Goal: Task Accomplishment & Management: Use online tool/utility

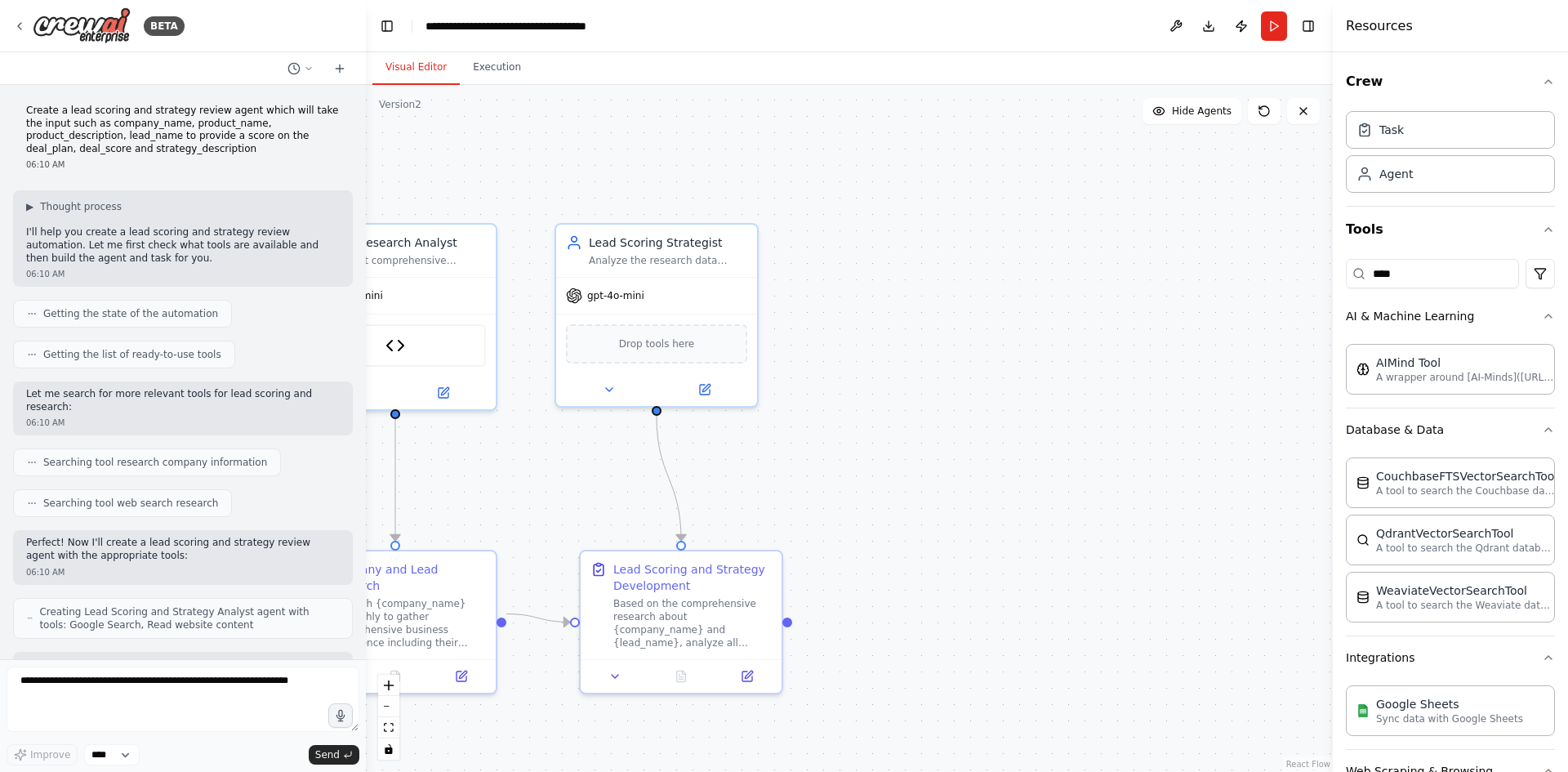
scroll to position [3930, 0]
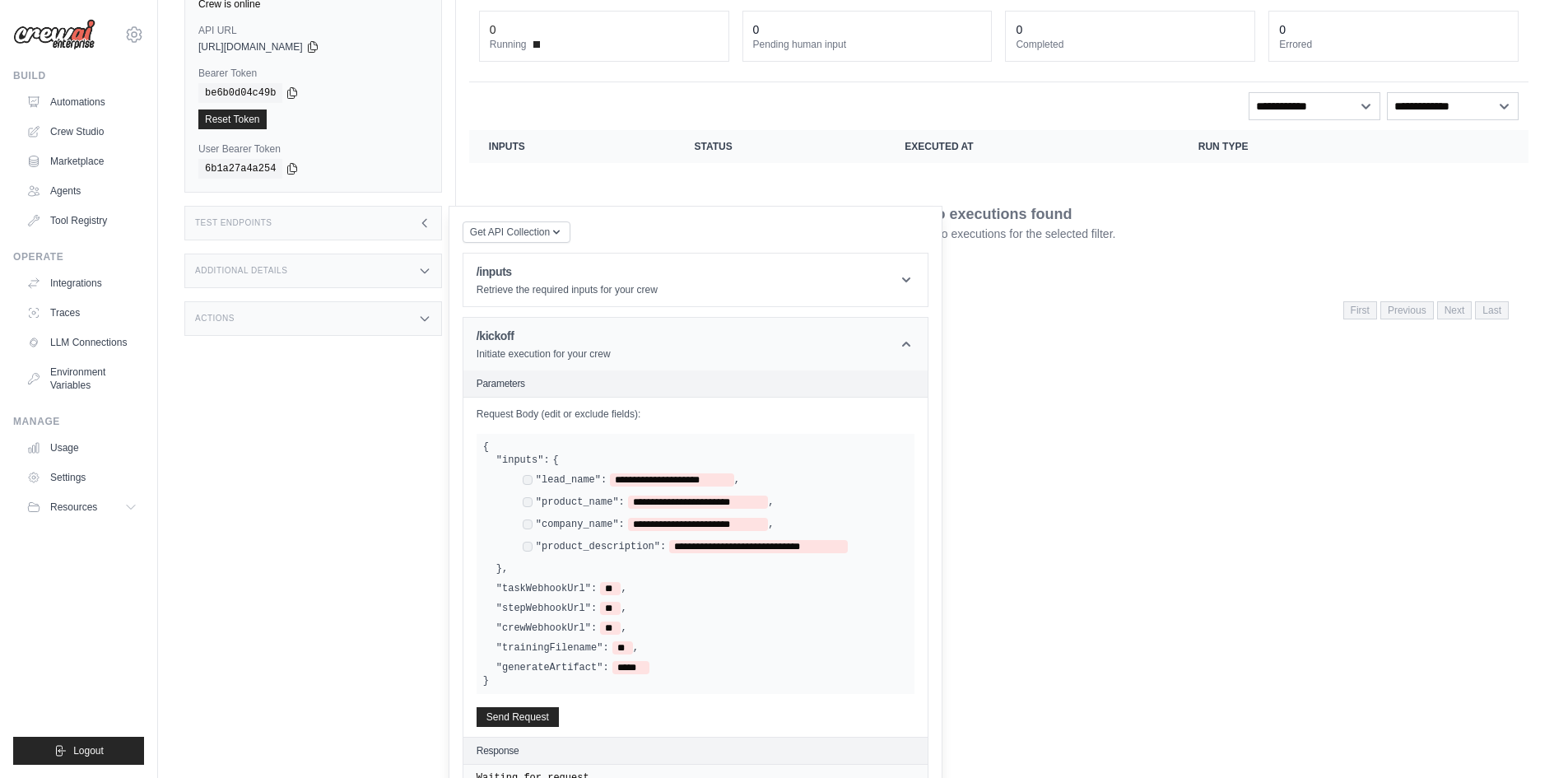
click at [891, 341] on header "/kickoff Initiate execution for your crew" at bounding box center [695, 344] width 464 height 53
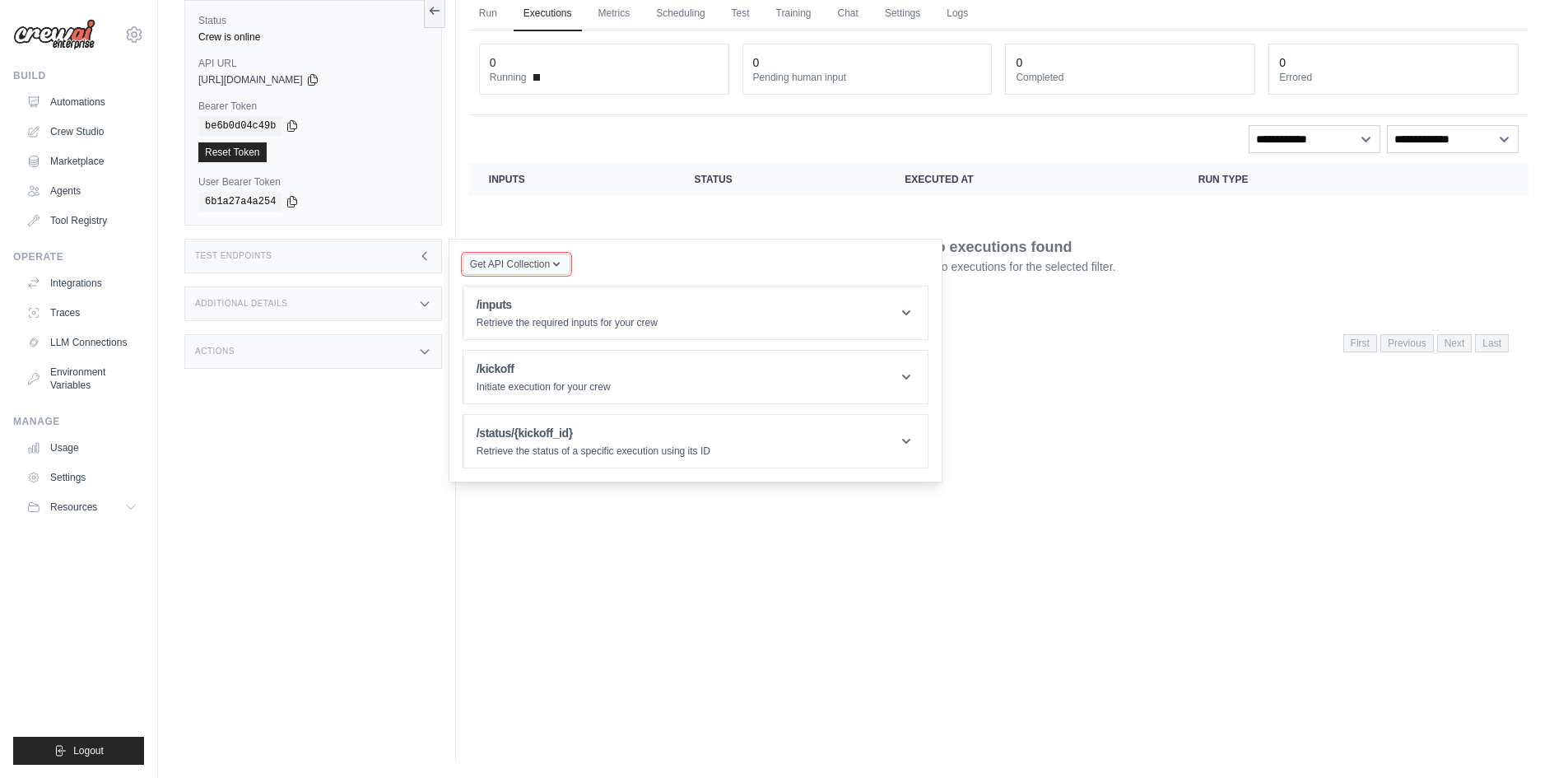
click at [551, 259] on icon "button" at bounding box center [556, 264] width 13 height 13
click at [553, 259] on icon "button" at bounding box center [556, 264] width 13 height 13
click at [709, 702] on div "Run Executions Metrics Scheduling Test Training Chat Settings Logs 0 Running 0 …" at bounding box center [999, 372] width 1086 height 778
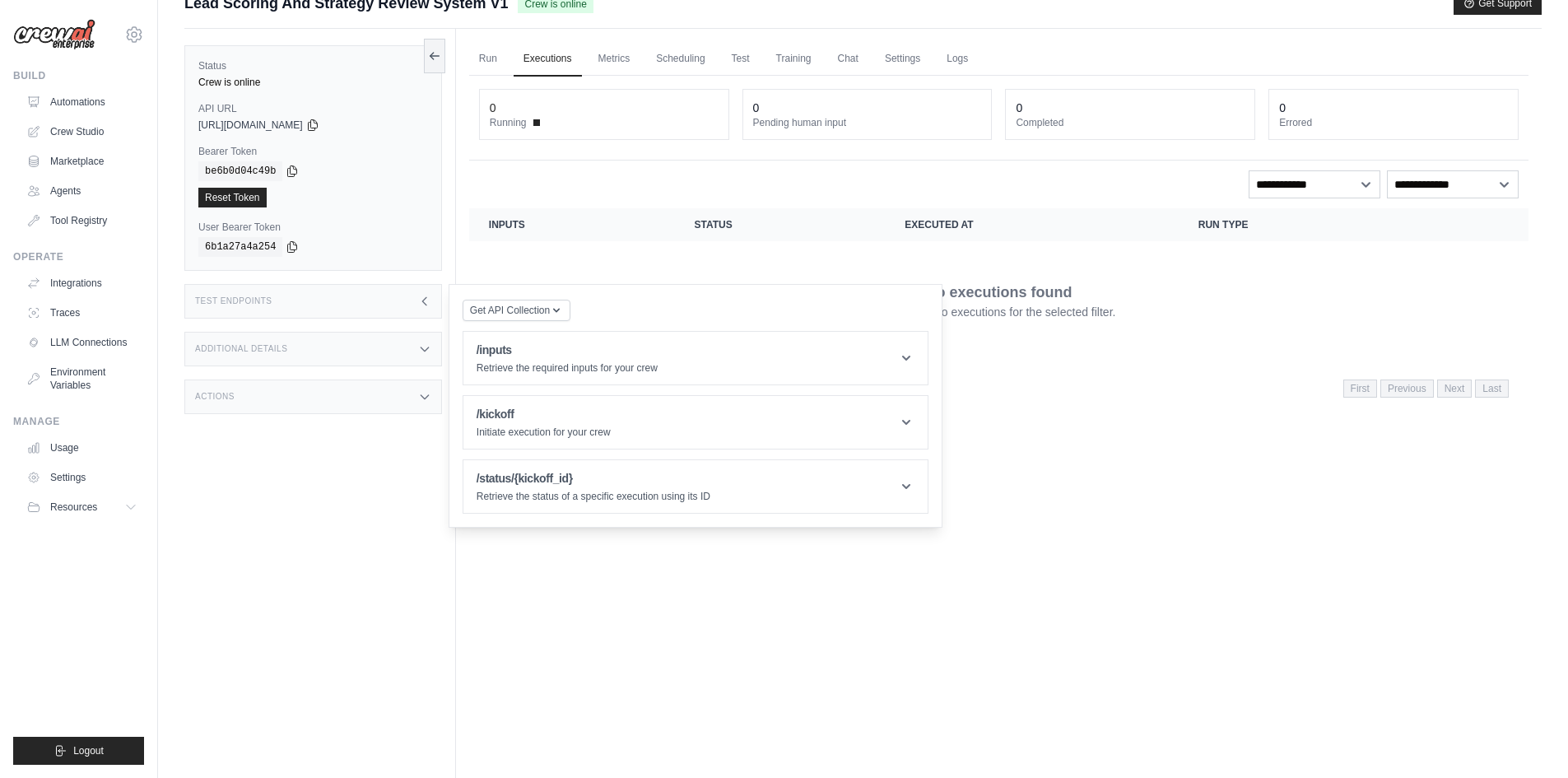
scroll to position [0, 0]
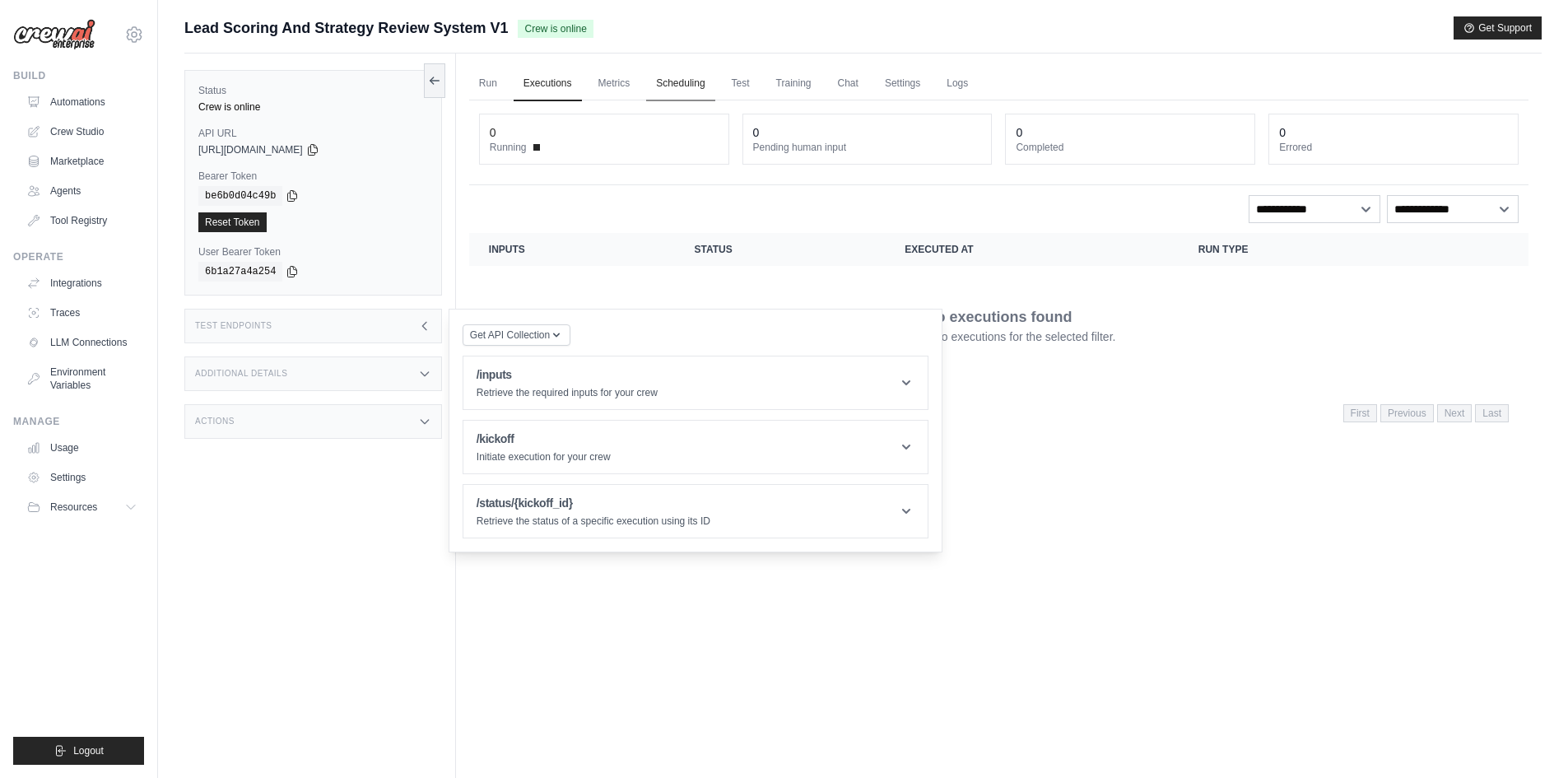
click at [683, 86] on link "Scheduling" at bounding box center [681, 84] width 69 height 34
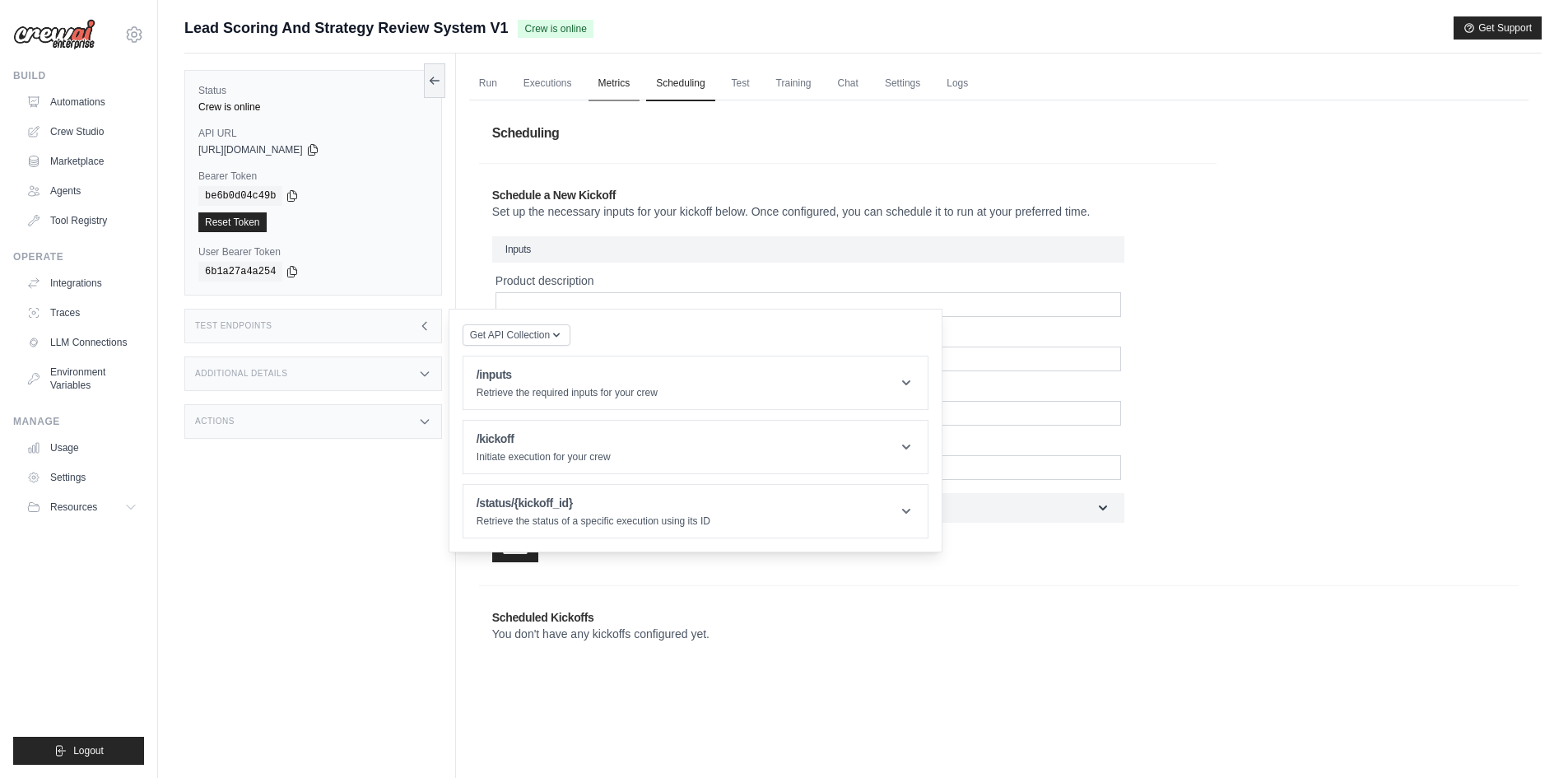
click at [621, 83] on link "Metrics" at bounding box center [614, 84] width 52 height 34
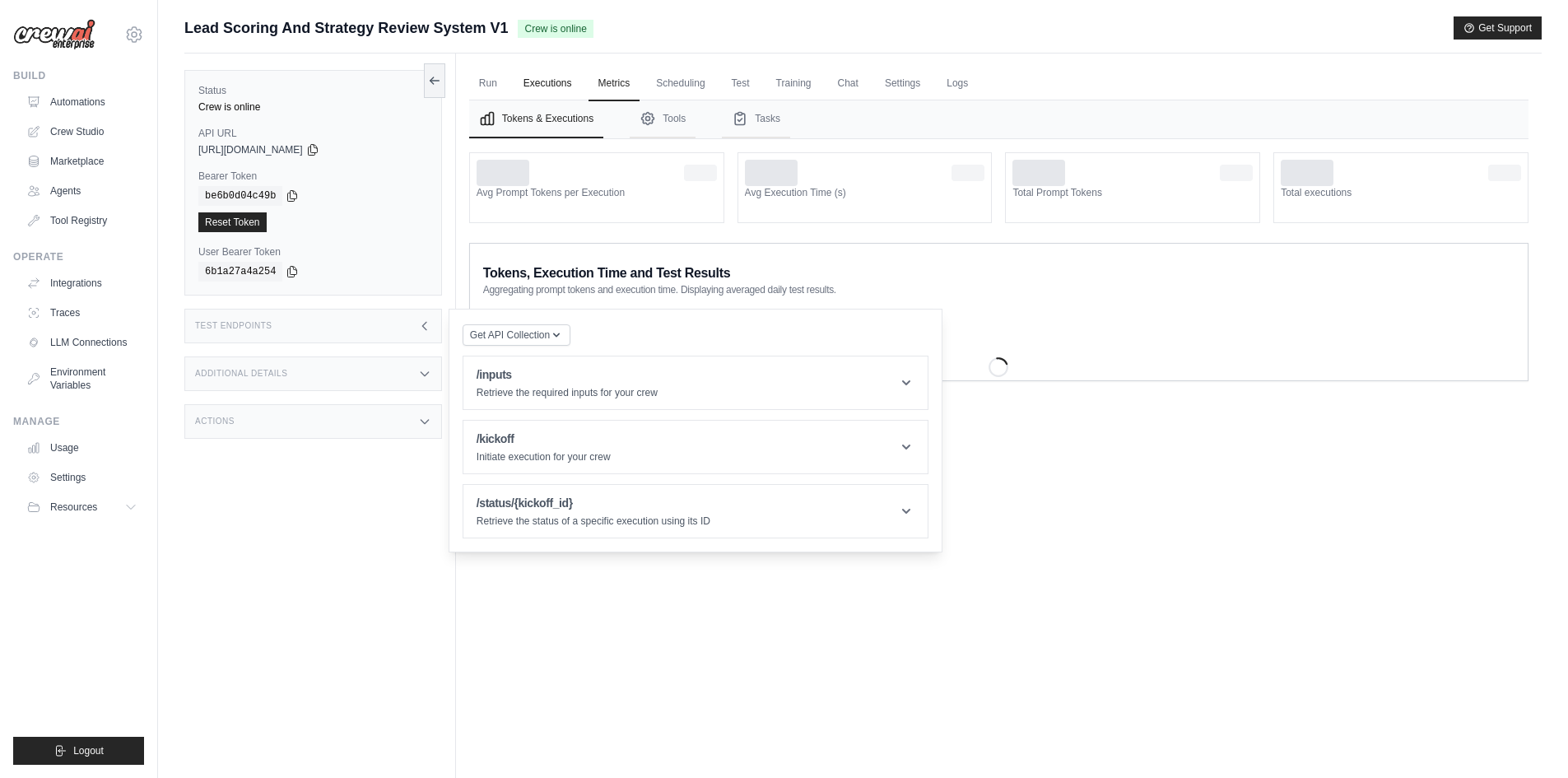
click at [536, 82] on link "Executions" at bounding box center [548, 84] width 69 height 34
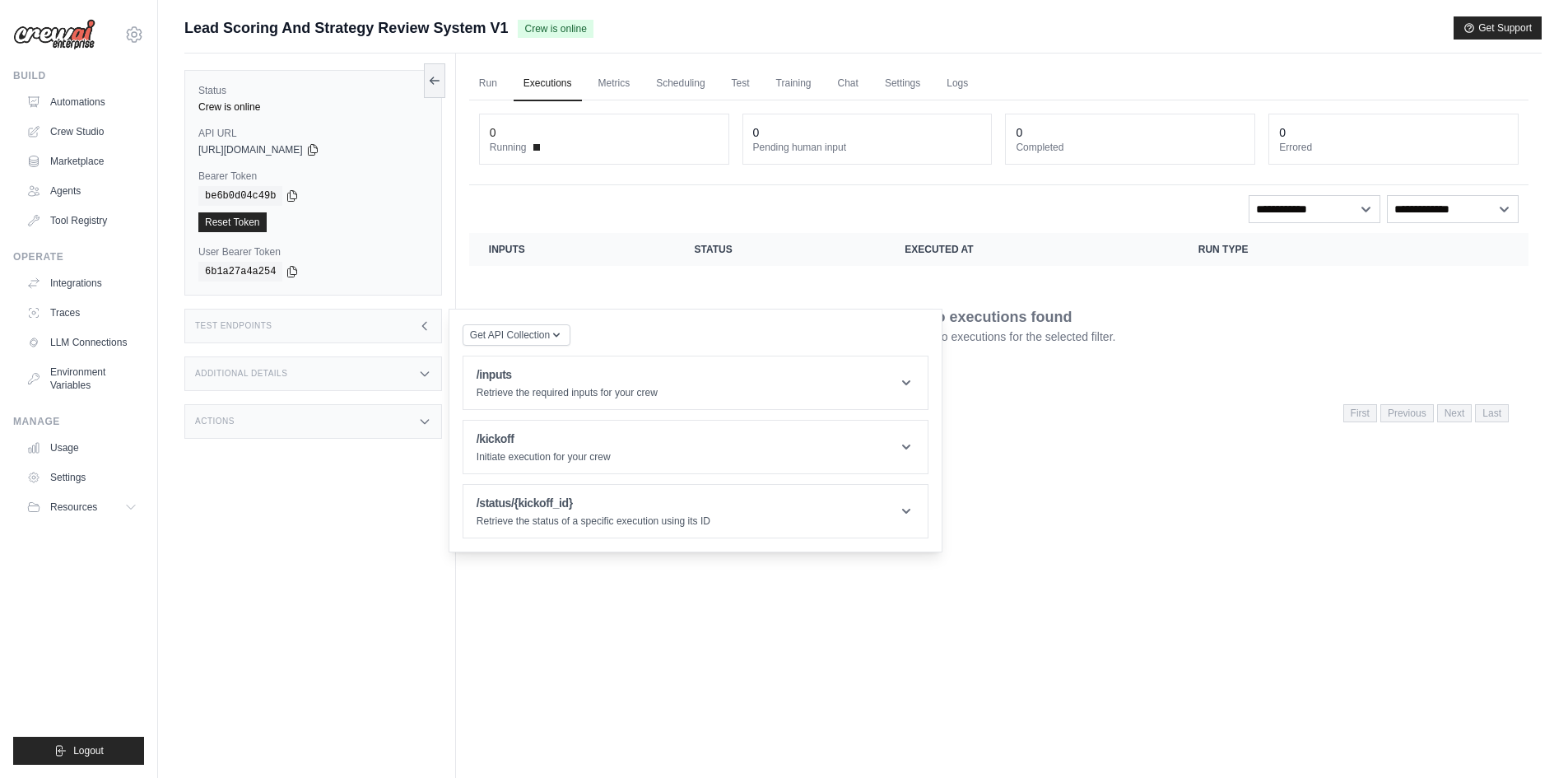
click at [536, 82] on link "Executions" at bounding box center [548, 84] width 69 height 34
click at [459, 78] on div "Run Executions Metrics Scheduling Test Training Chat Settings Logs 0 Running 0 …" at bounding box center [999, 442] width 1086 height 778
click at [472, 77] on link "Run" at bounding box center [488, 84] width 38 height 34
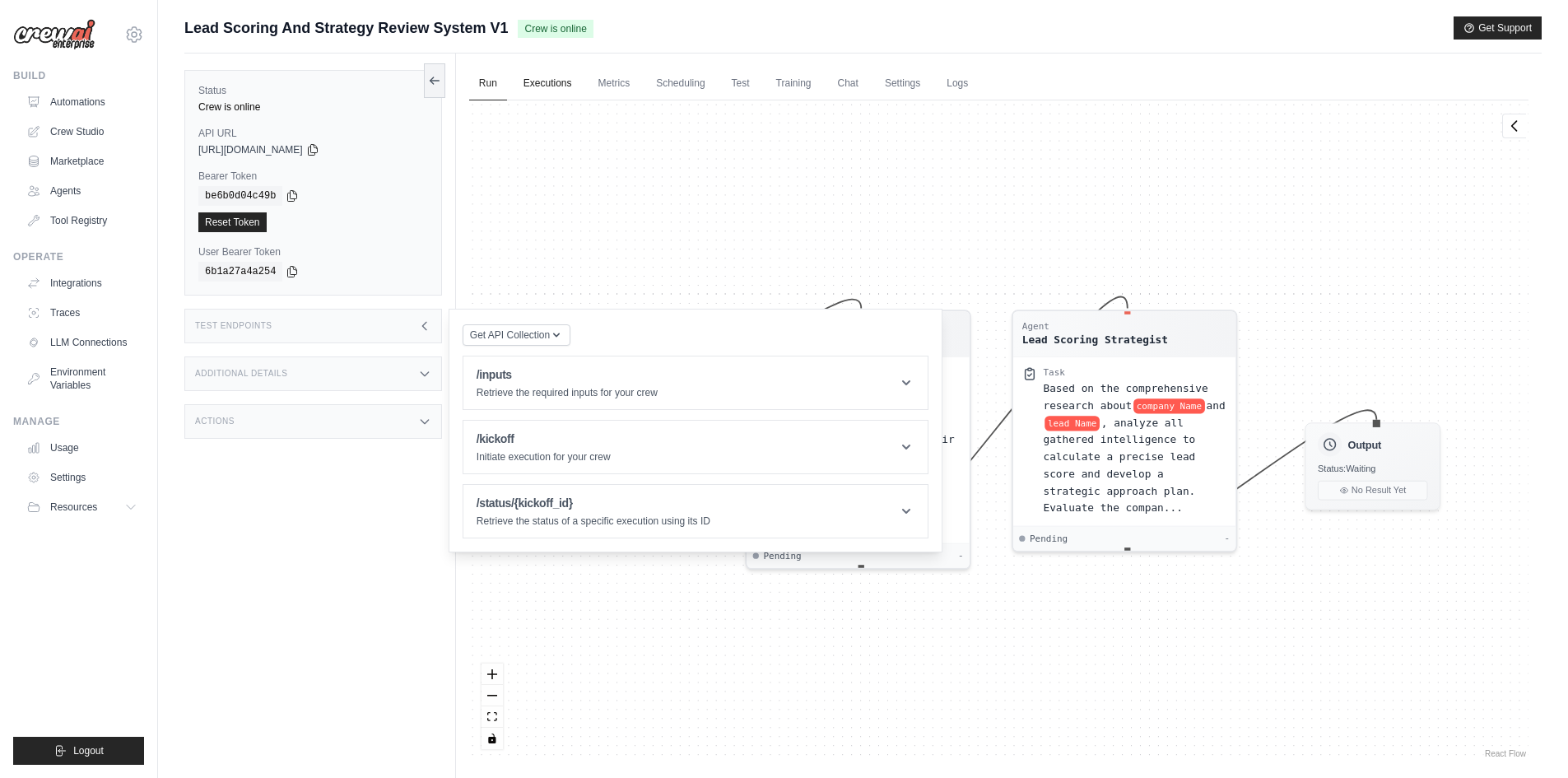
click at [527, 86] on link "Executions" at bounding box center [548, 84] width 69 height 34
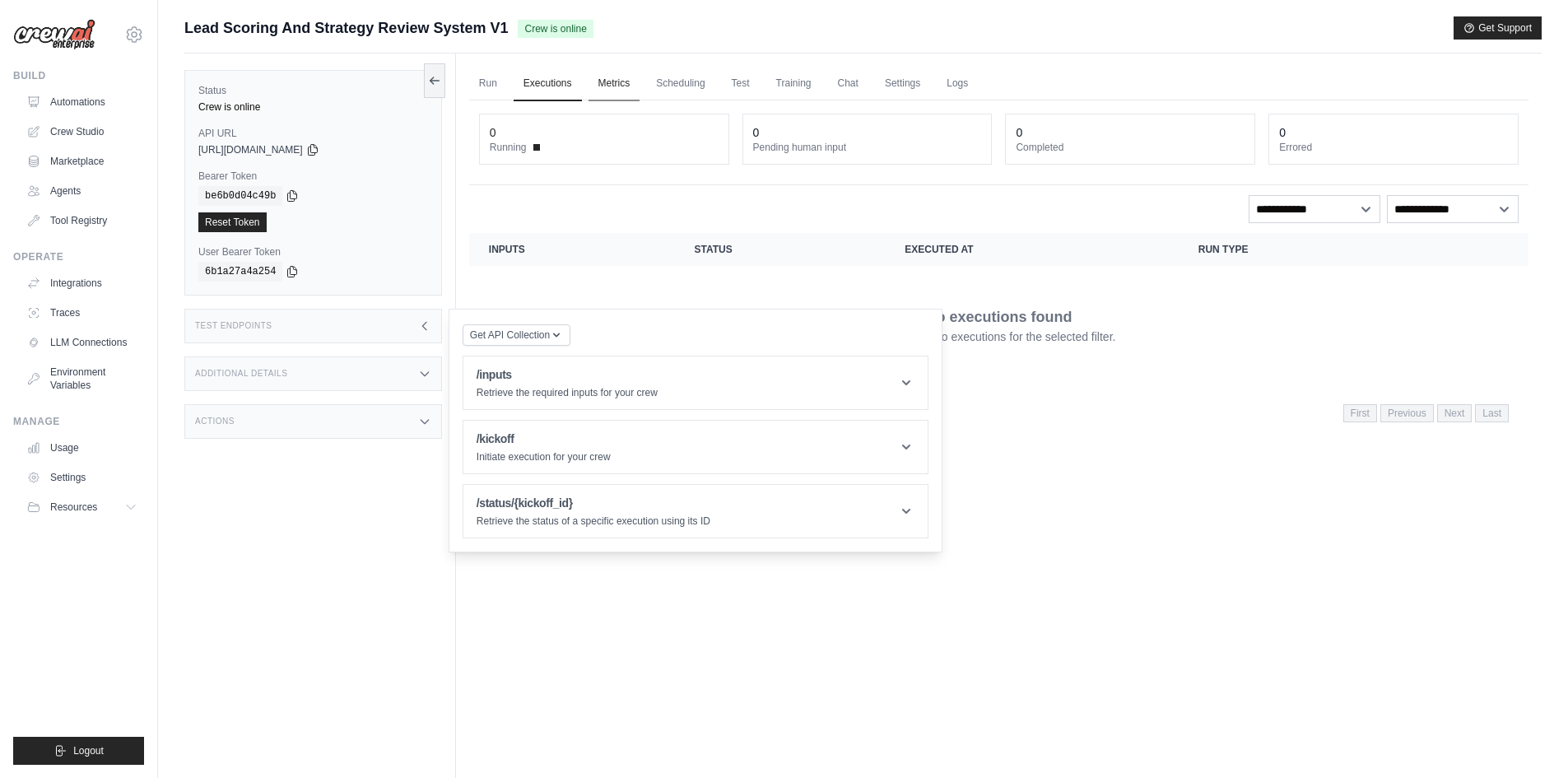
click at [613, 85] on link "Metrics" at bounding box center [614, 84] width 52 height 34
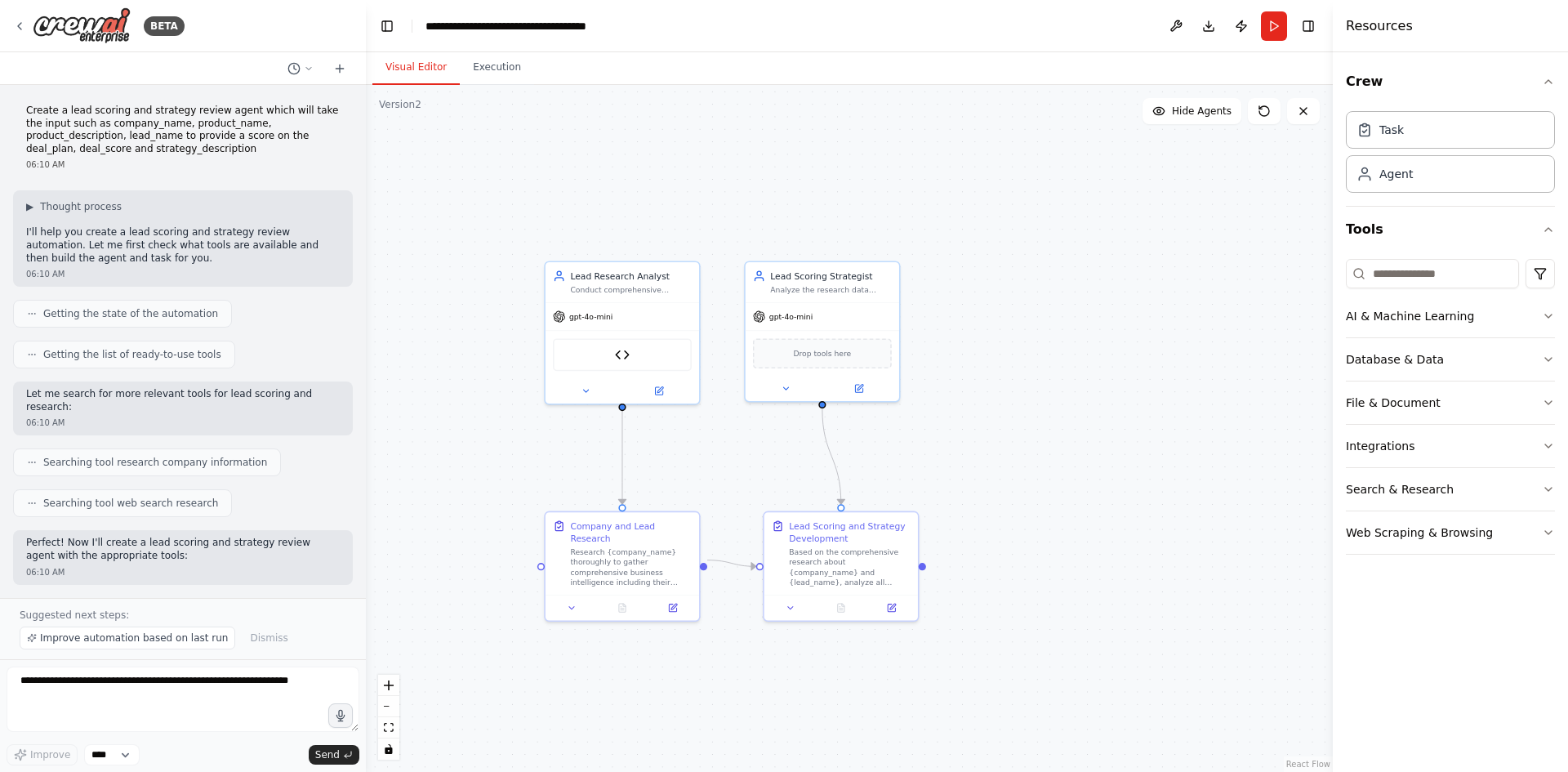
scroll to position [3992, 0]
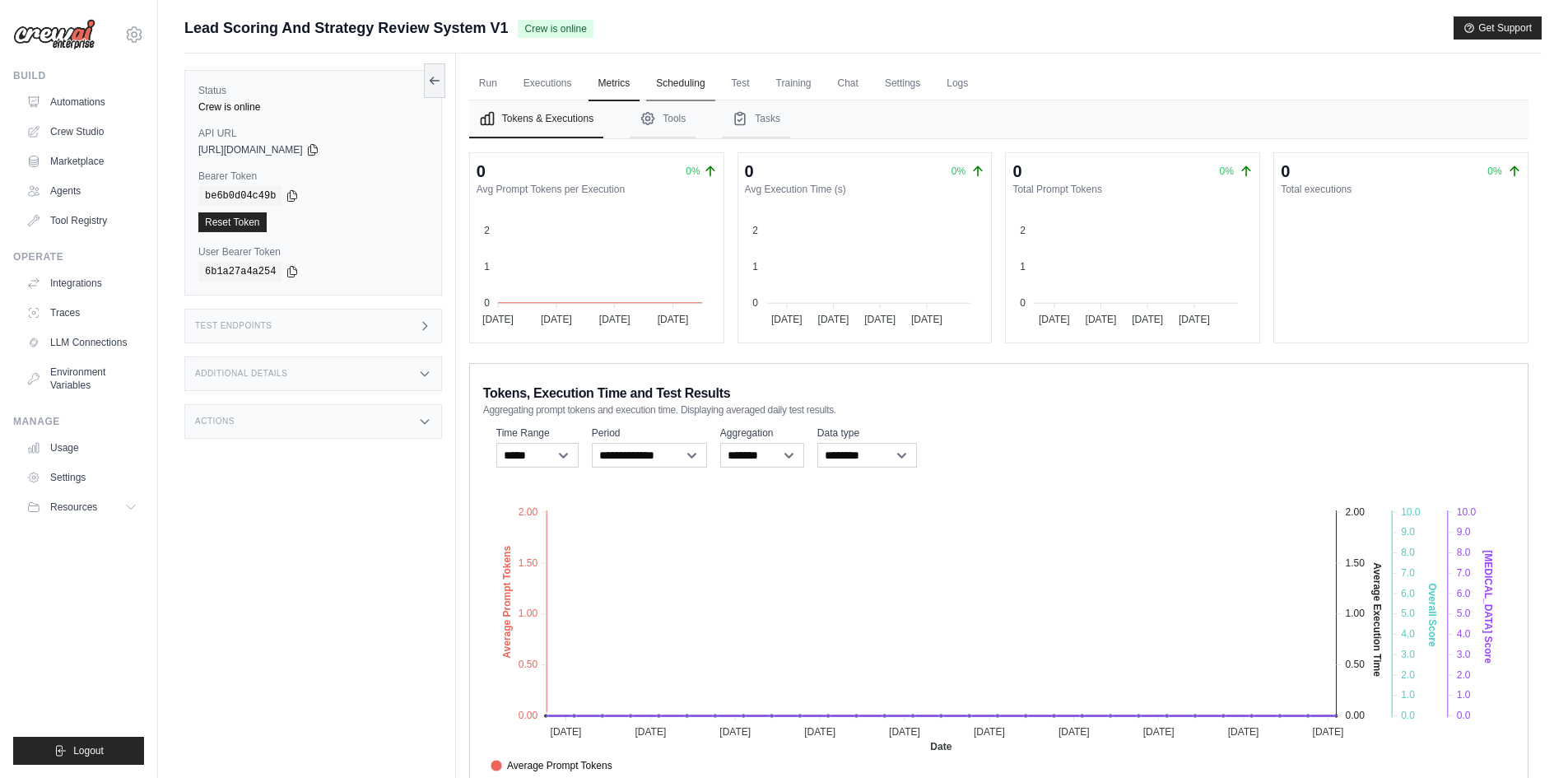
click at [694, 92] on link "Scheduling" at bounding box center [681, 84] width 69 height 34
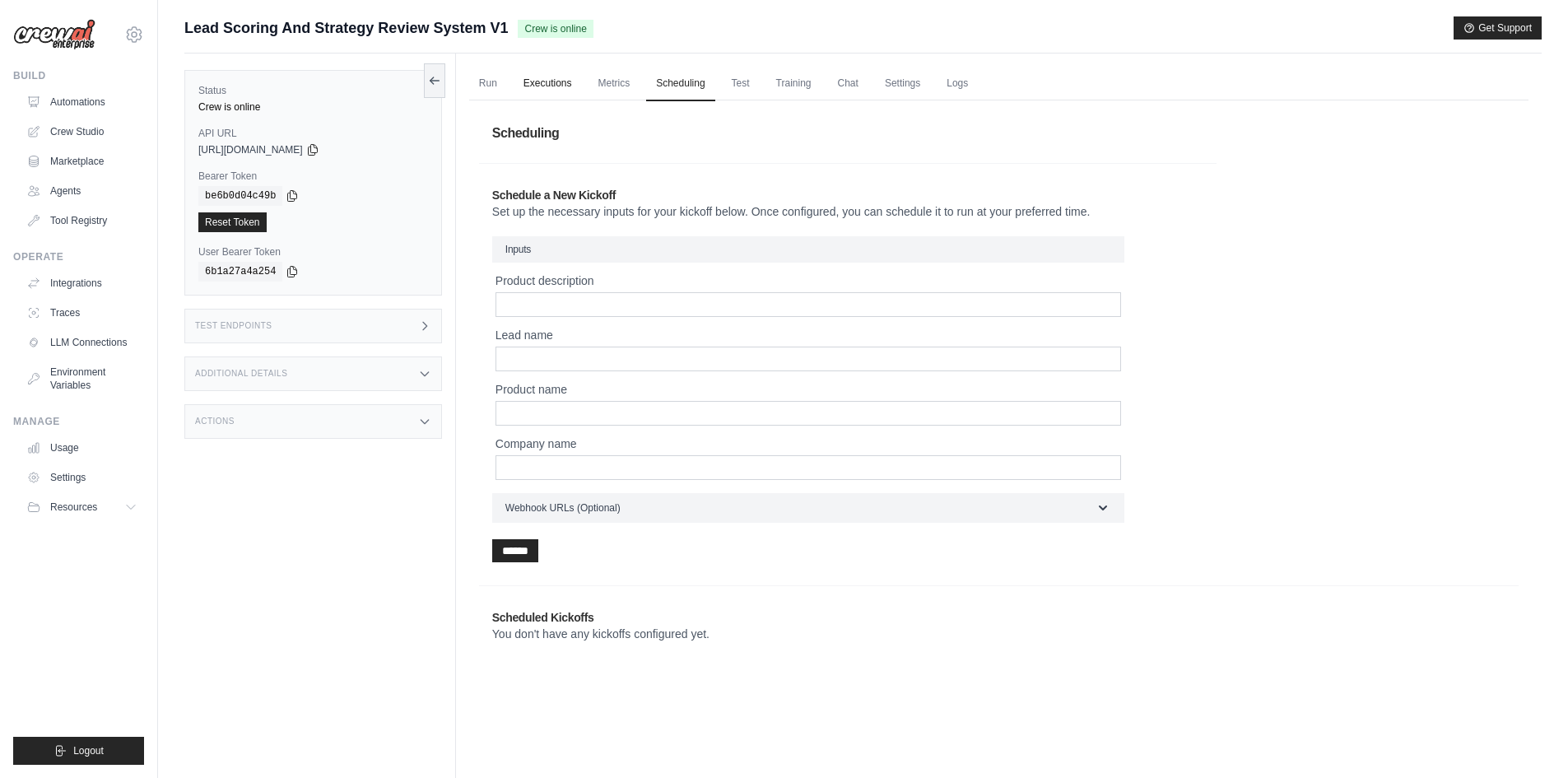
click at [546, 81] on link "Executions" at bounding box center [548, 84] width 69 height 34
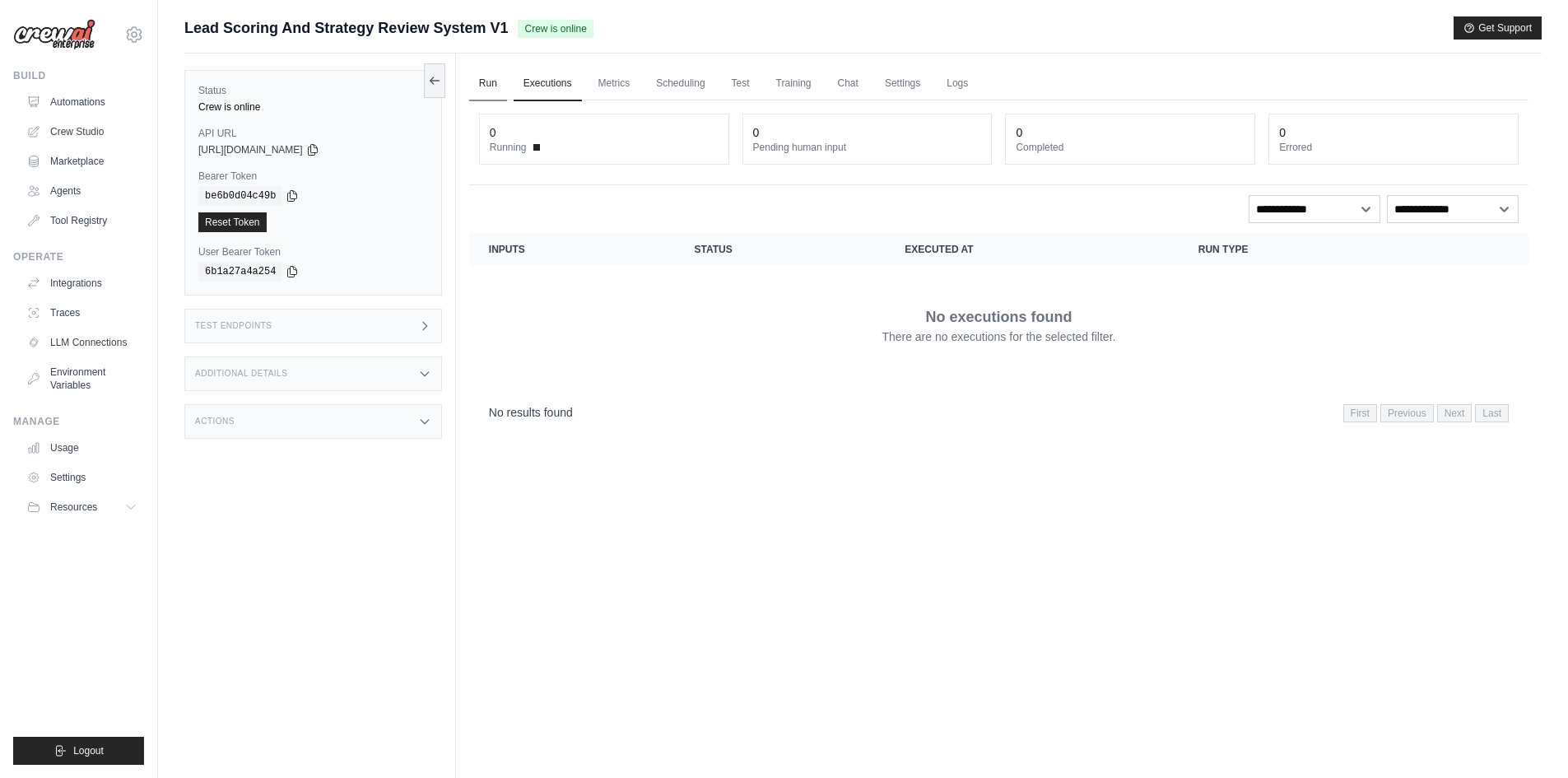
click at [486, 79] on link "Run" at bounding box center [488, 84] width 38 height 34
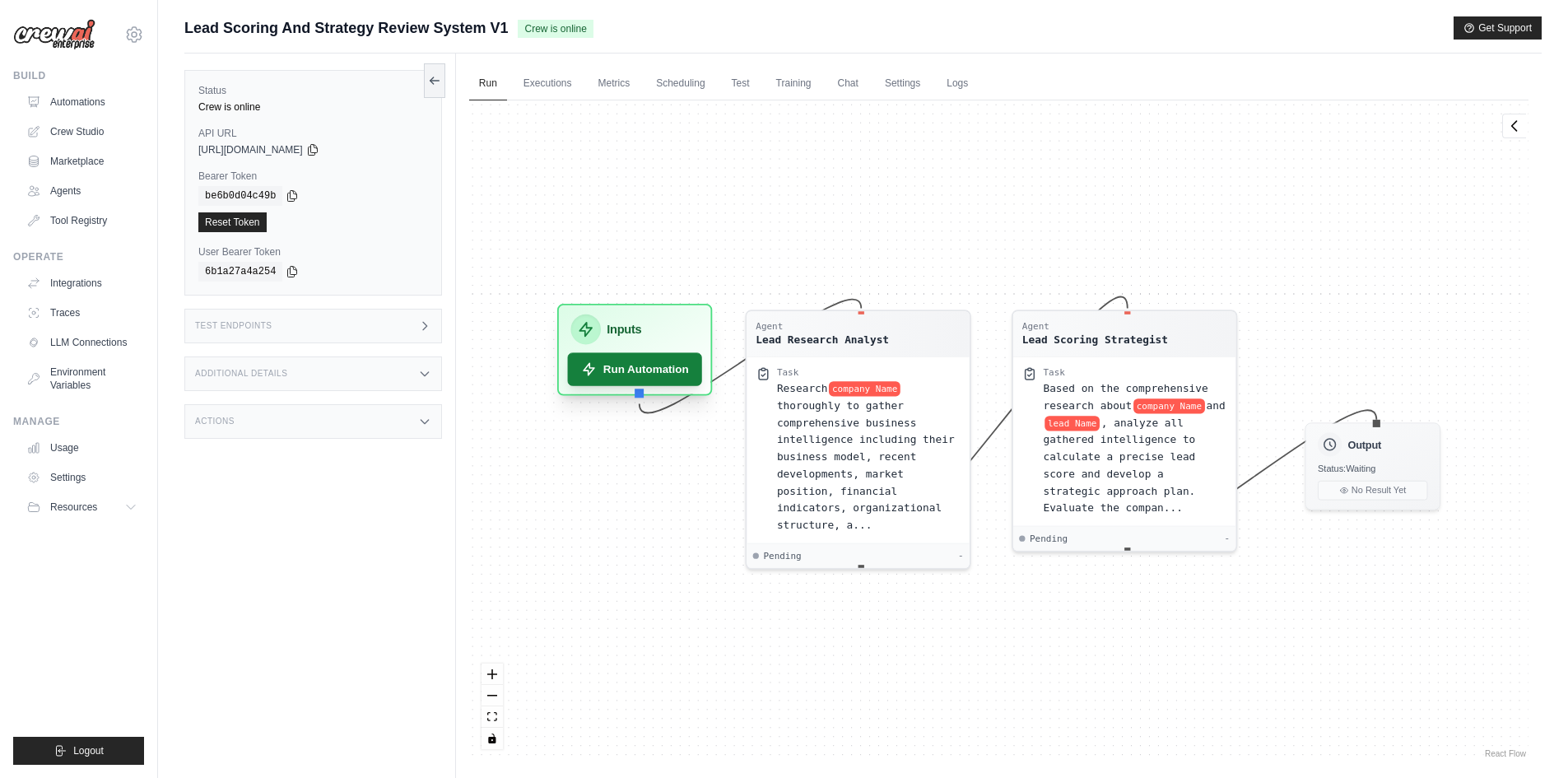
click at [608, 375] on button "Run Automation" at bounding box center [634, 368] width 134 height 33
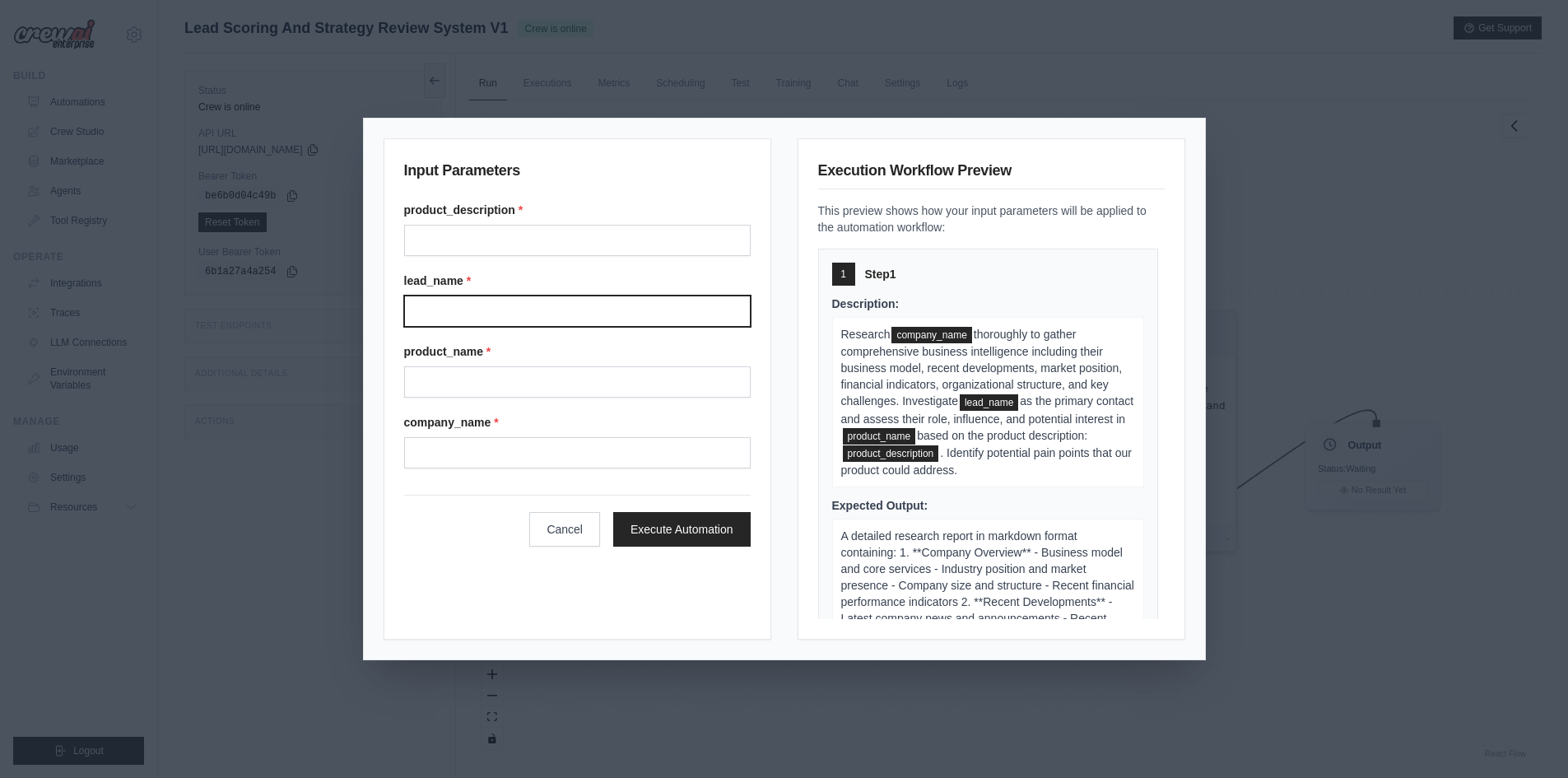
click at [534, 306] on input "Lead name" at bounding box center [577, 311] width 347 height 32
type input "*****"
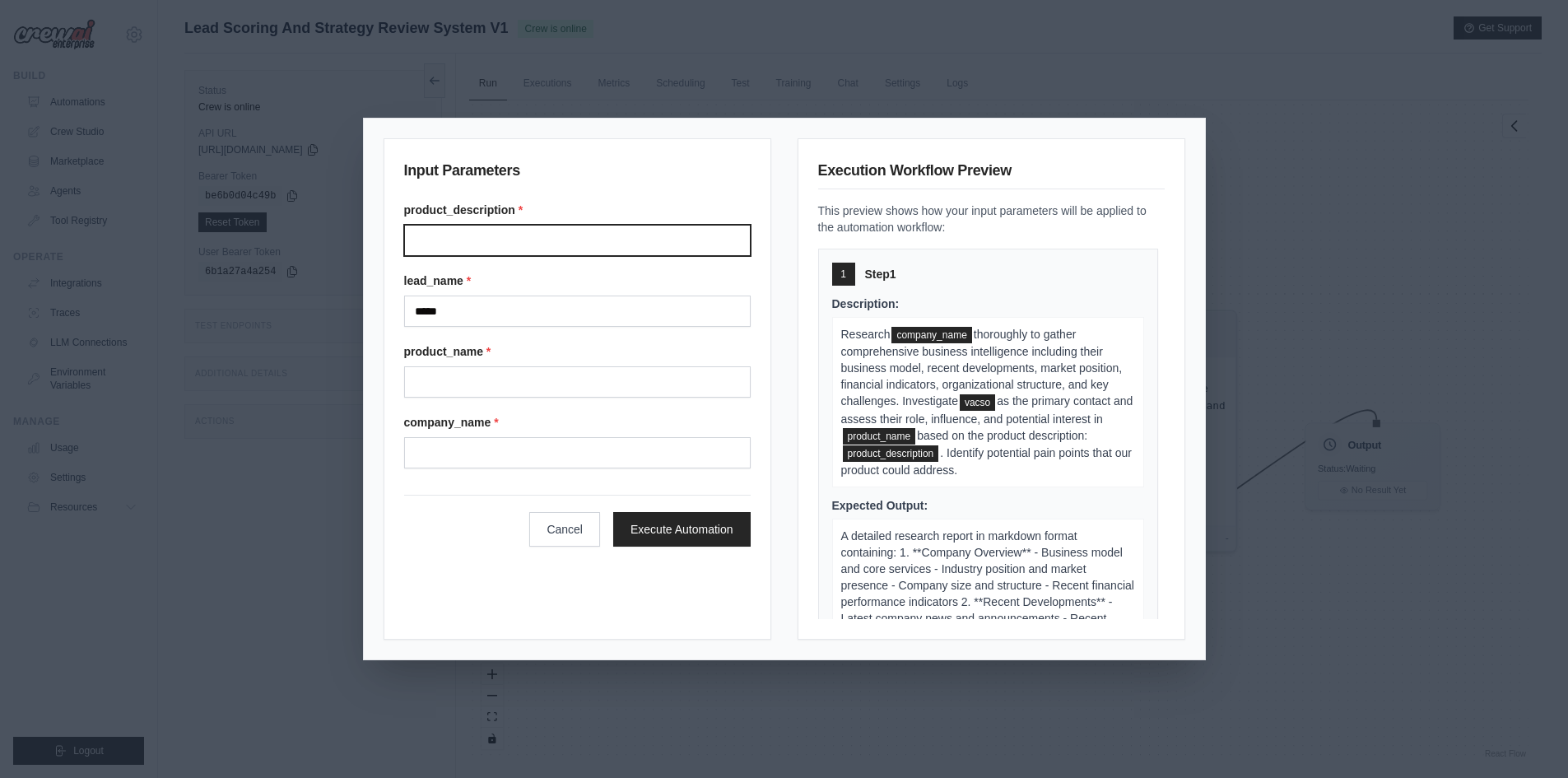
click at [511, 245] on input "Product description" at bounding box center [577, 240] width 347 height 32
type input "**********"
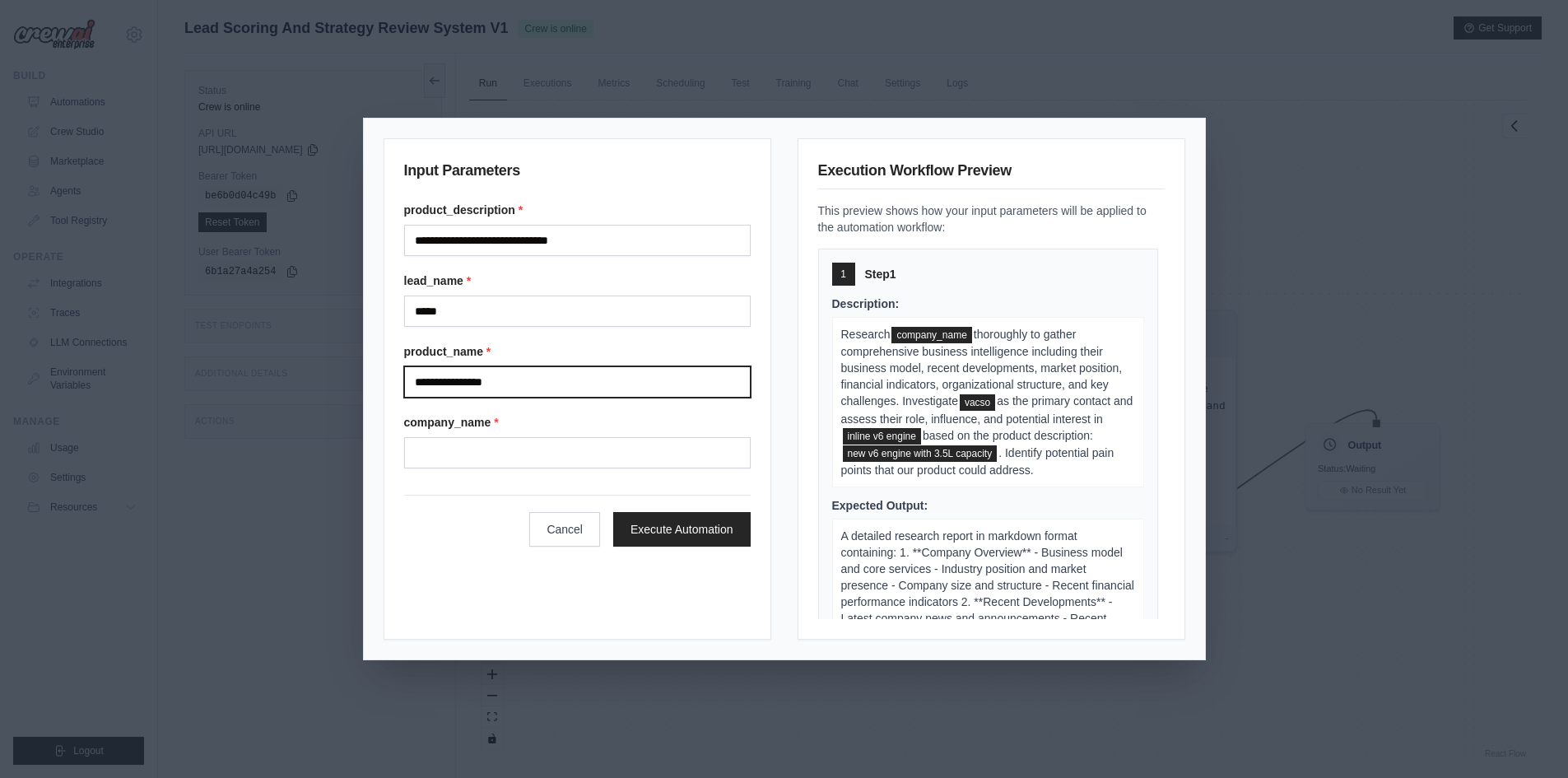
type input "**********"
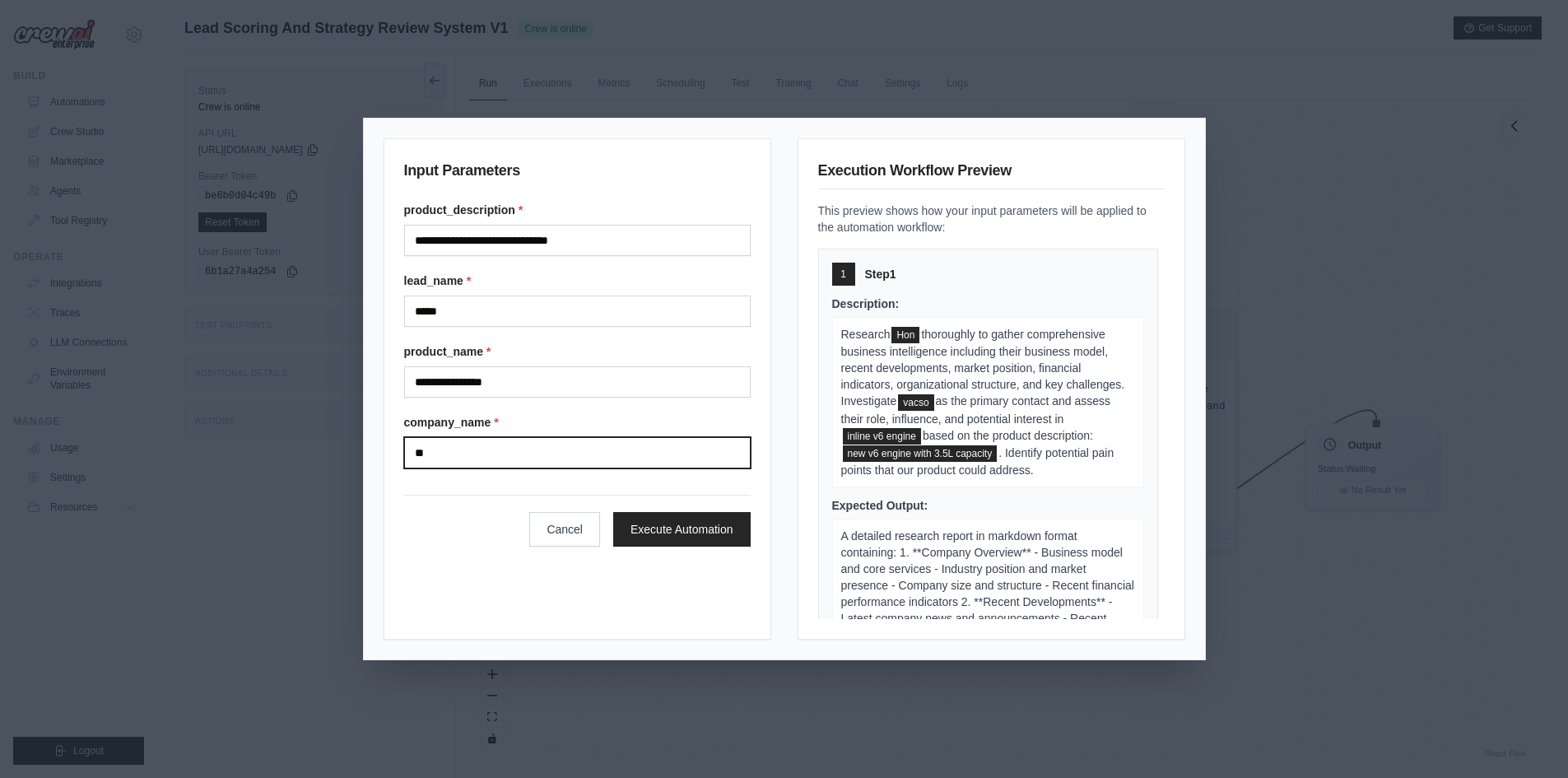
type input "*"
type input "**********"
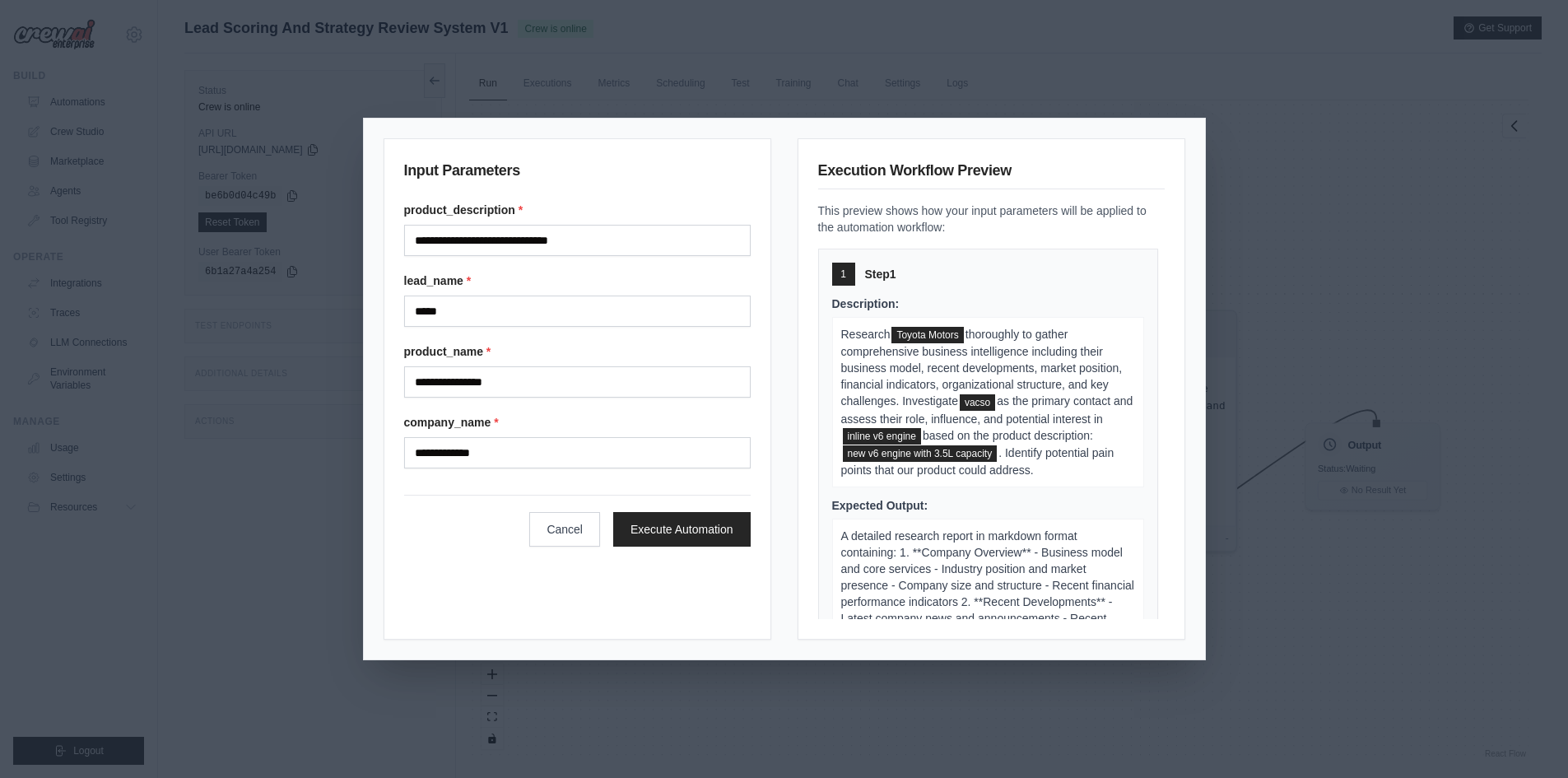
click at [689, 510] on div "Cancel Execute Automation" at bounding box center [577, 520] width 347 height 52
click at [691, 534] on button "Execute Automation" at bounding box center [682, 528] width 138 height 34
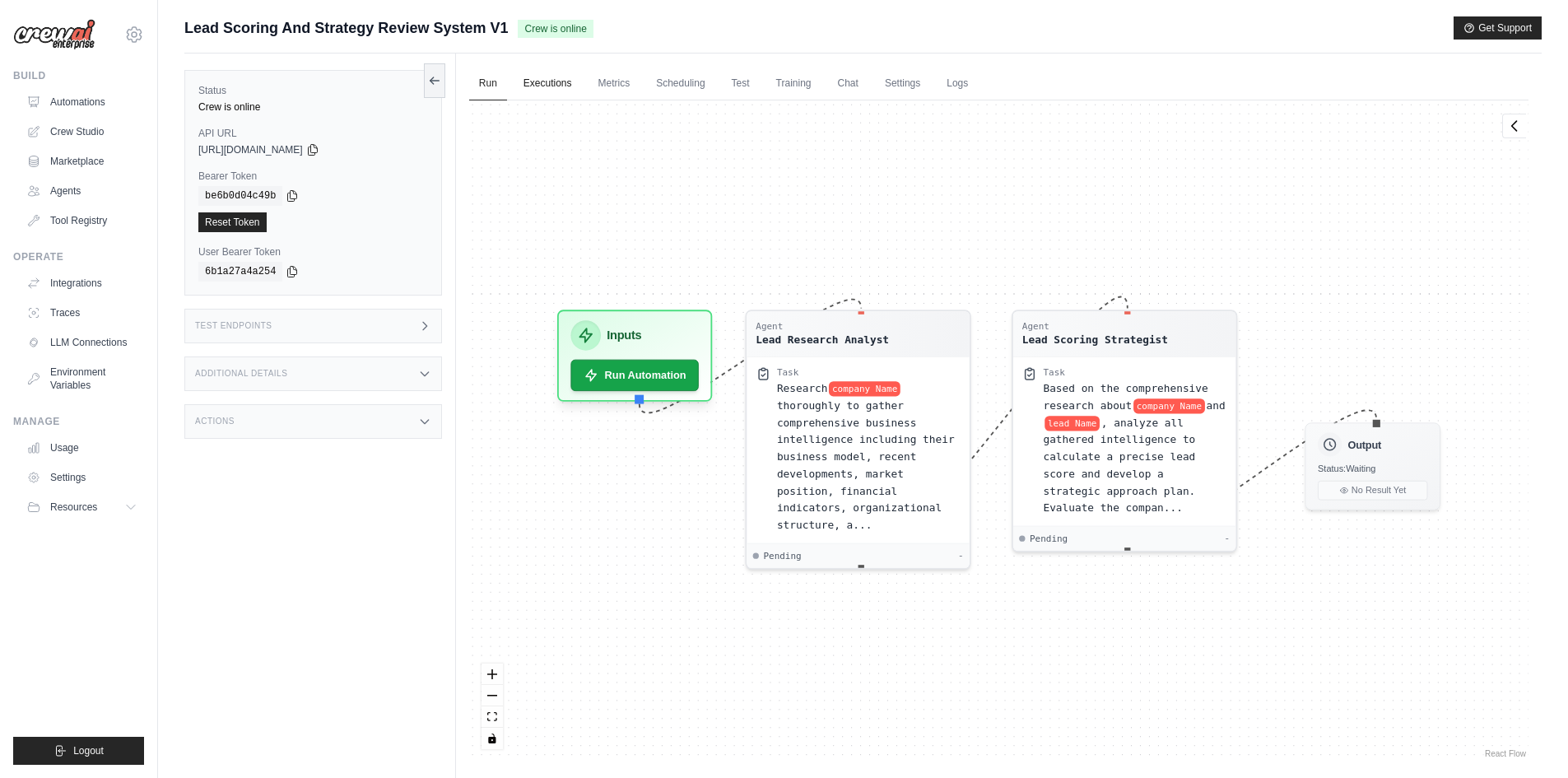
click at [551, 87] on link "Executions" at bounding box center [548, 84] width 69 height 34
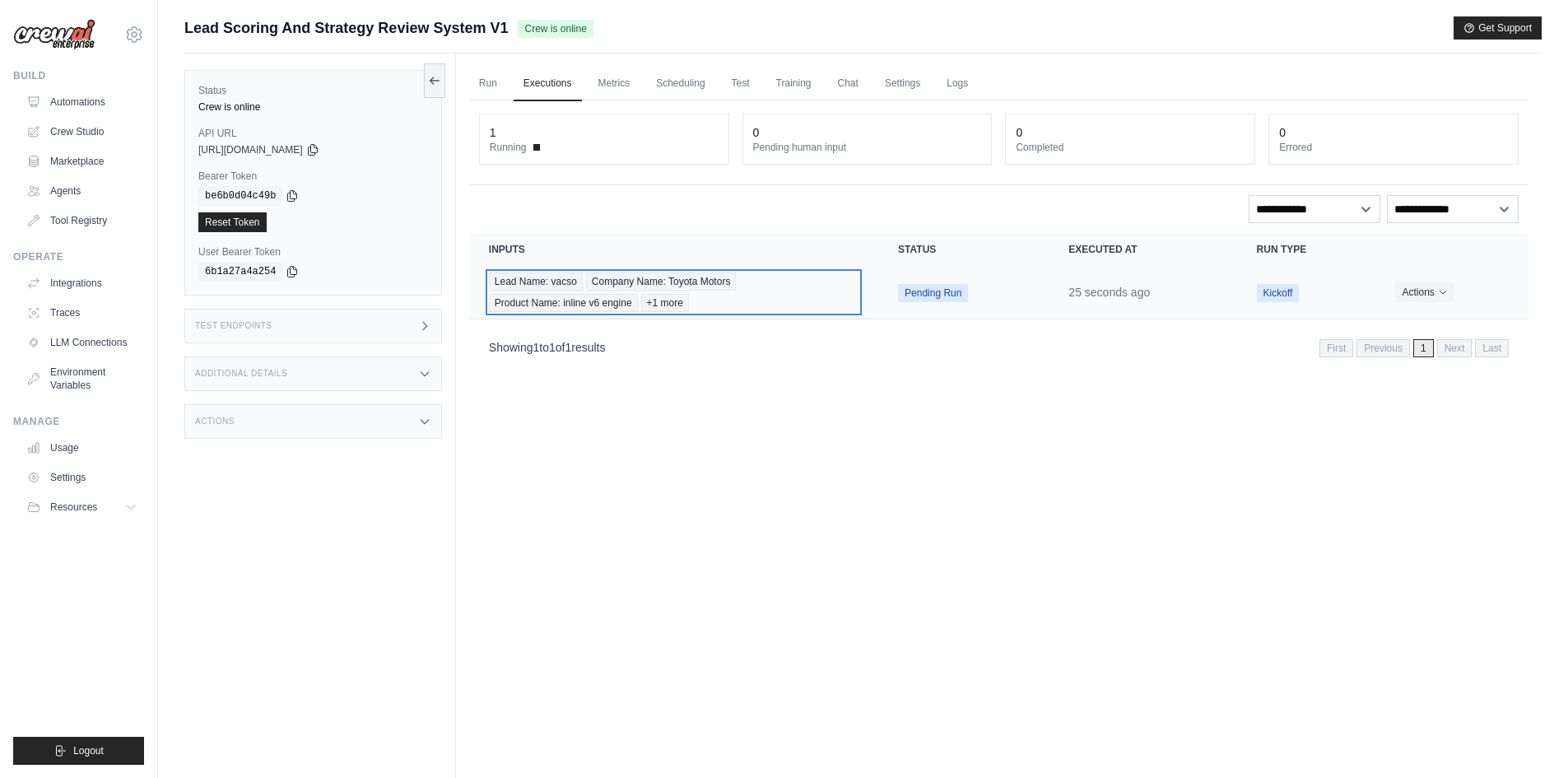
click at [644, 282] on span "Company Name: Toyota Motors" at bounding box center [662, 281] width 151 height 18
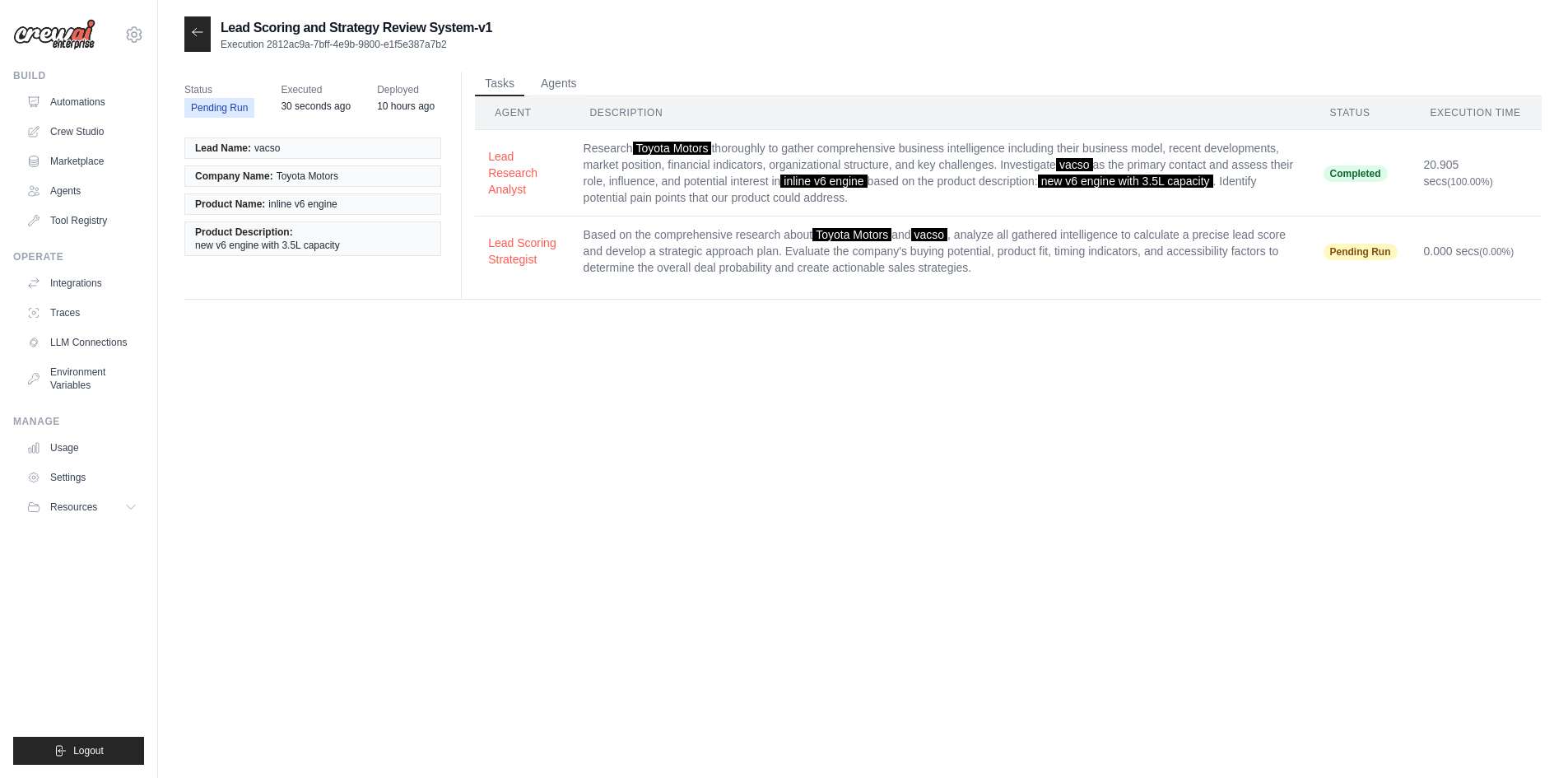
click at [677, 243] on td "Based on the comprehensive research about Toyota Motors and vacso , analyze all…" at bounding box center [940, 252] width 740 height 70
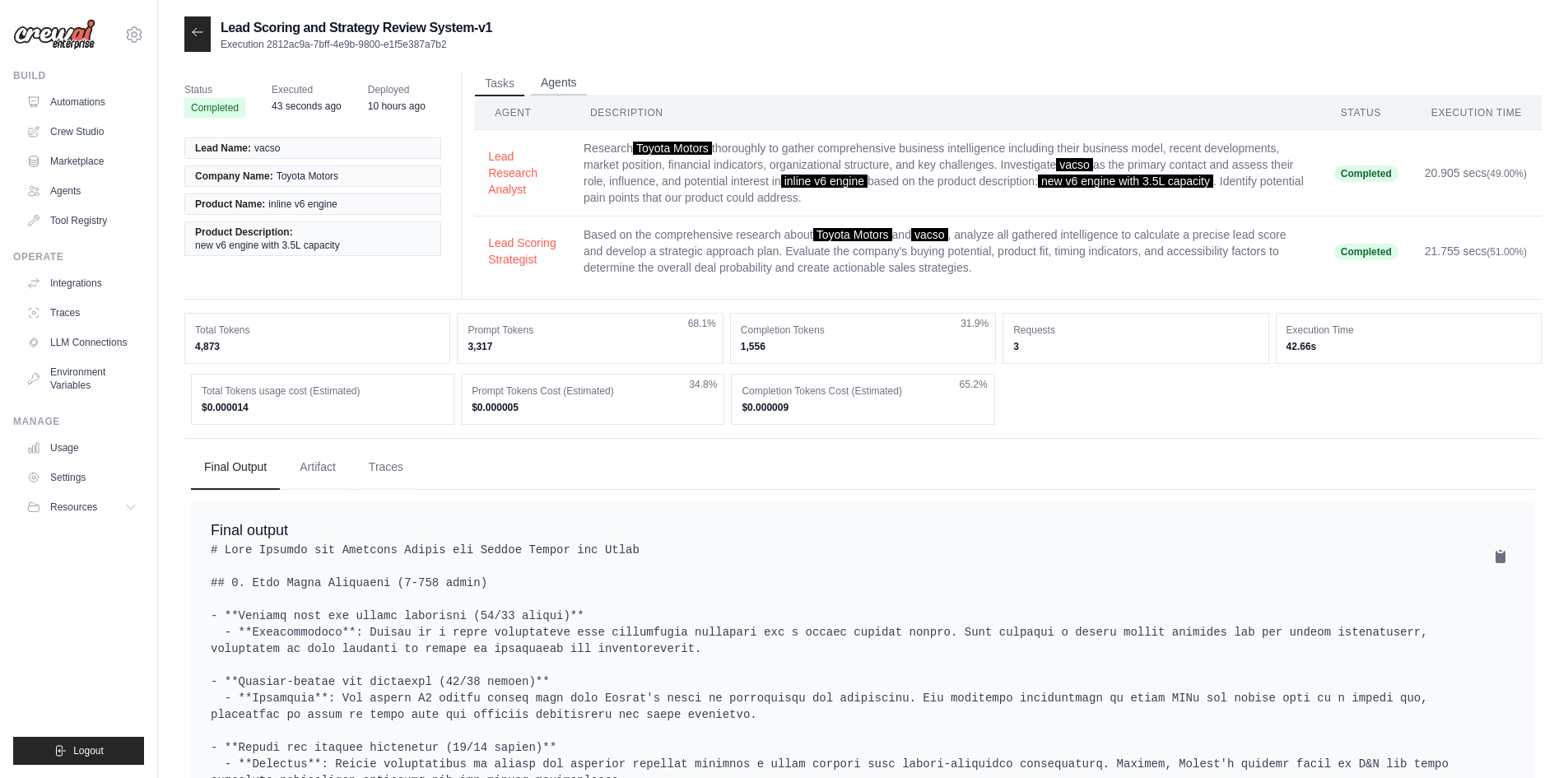
click at [568, 86] on button "Agents" at bounding box center [558, 83] width 56 height 25
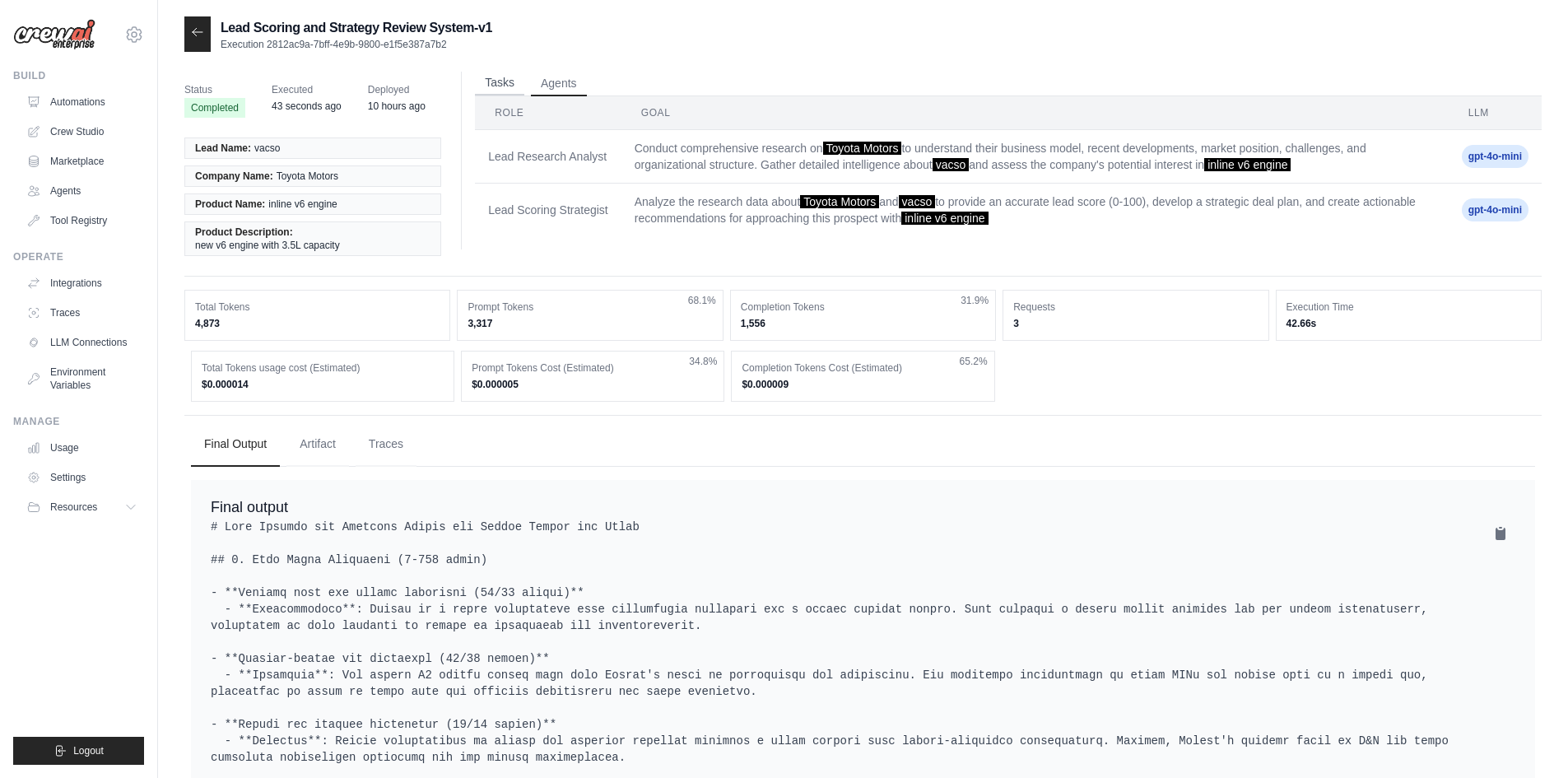
click at [508, 81] on button "Tasks" at bounding box center [500, 83] width 50 height 25
